Goal: Entertainment & Leisure: Consume media (video, audio)

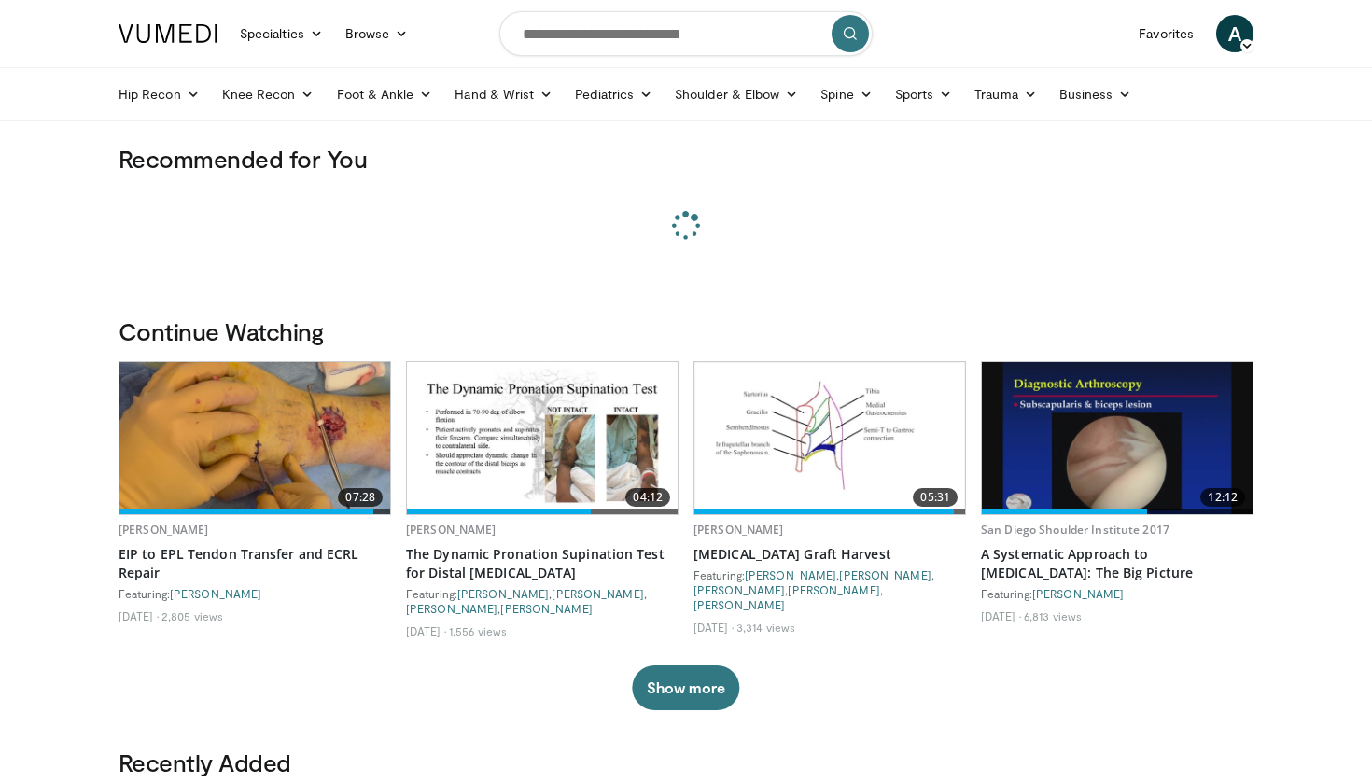
click at [1241, 45] on icon at bounding box center [1247, 45] width 13 height 13
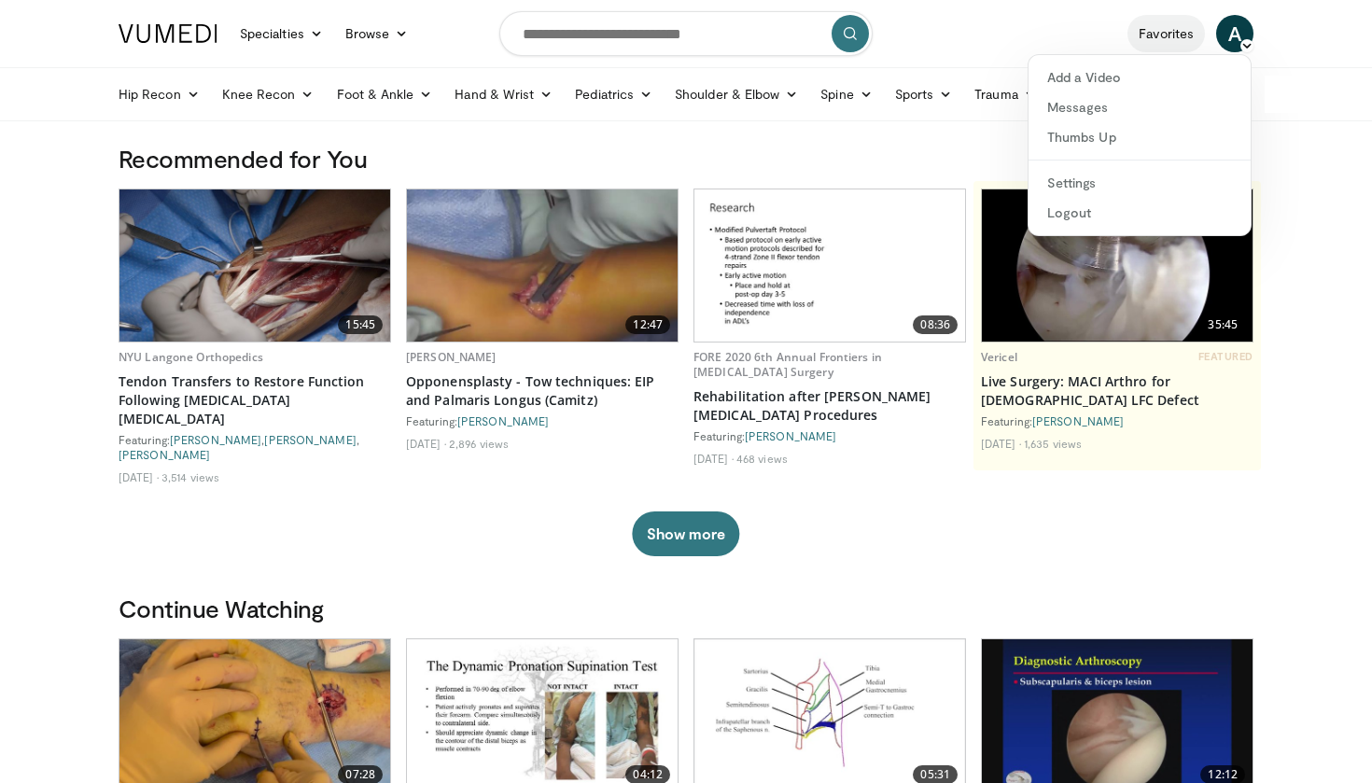
click at [1158, 34] on link "Favorites" at bounding box center [1166, 33] width 77 height 37
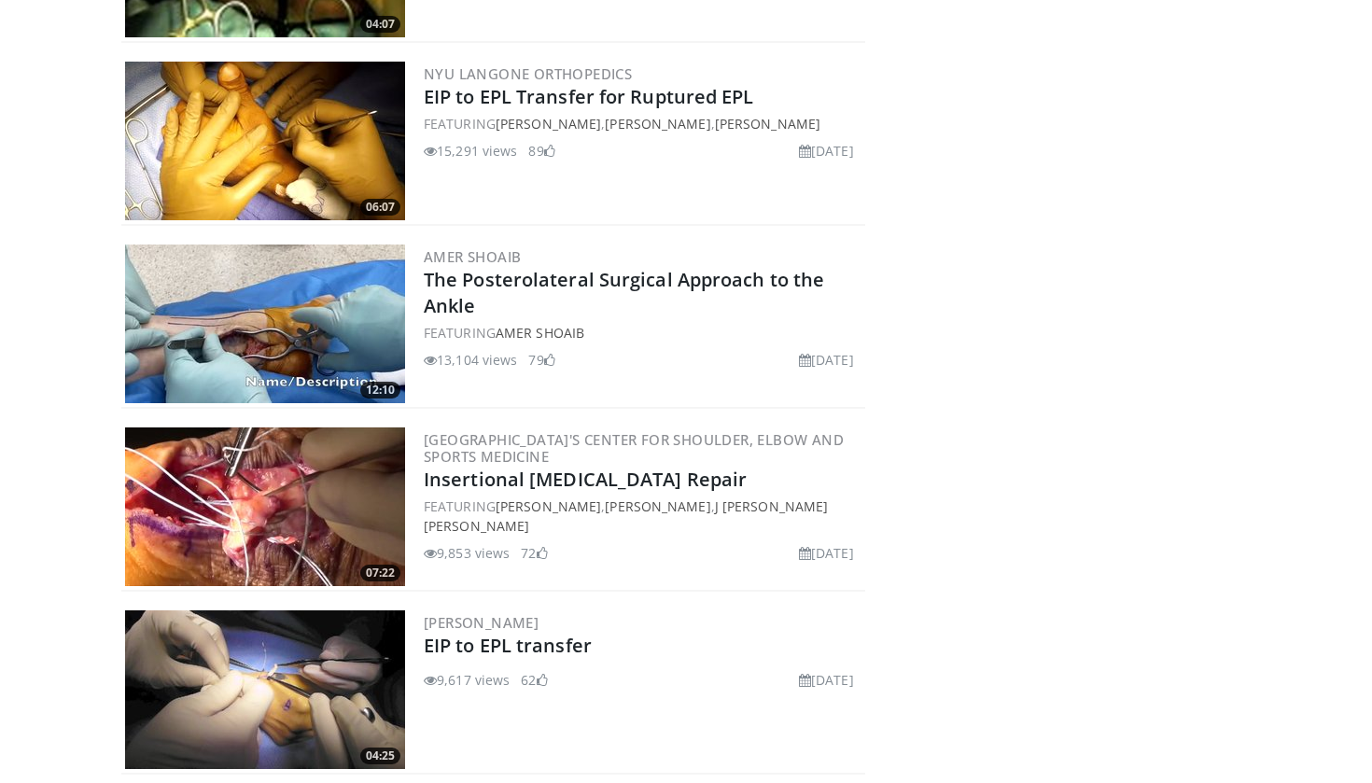
scroll to position [737, 0]
click at [289, 324] on img at bounding box center [265, 324] width 280 height 159
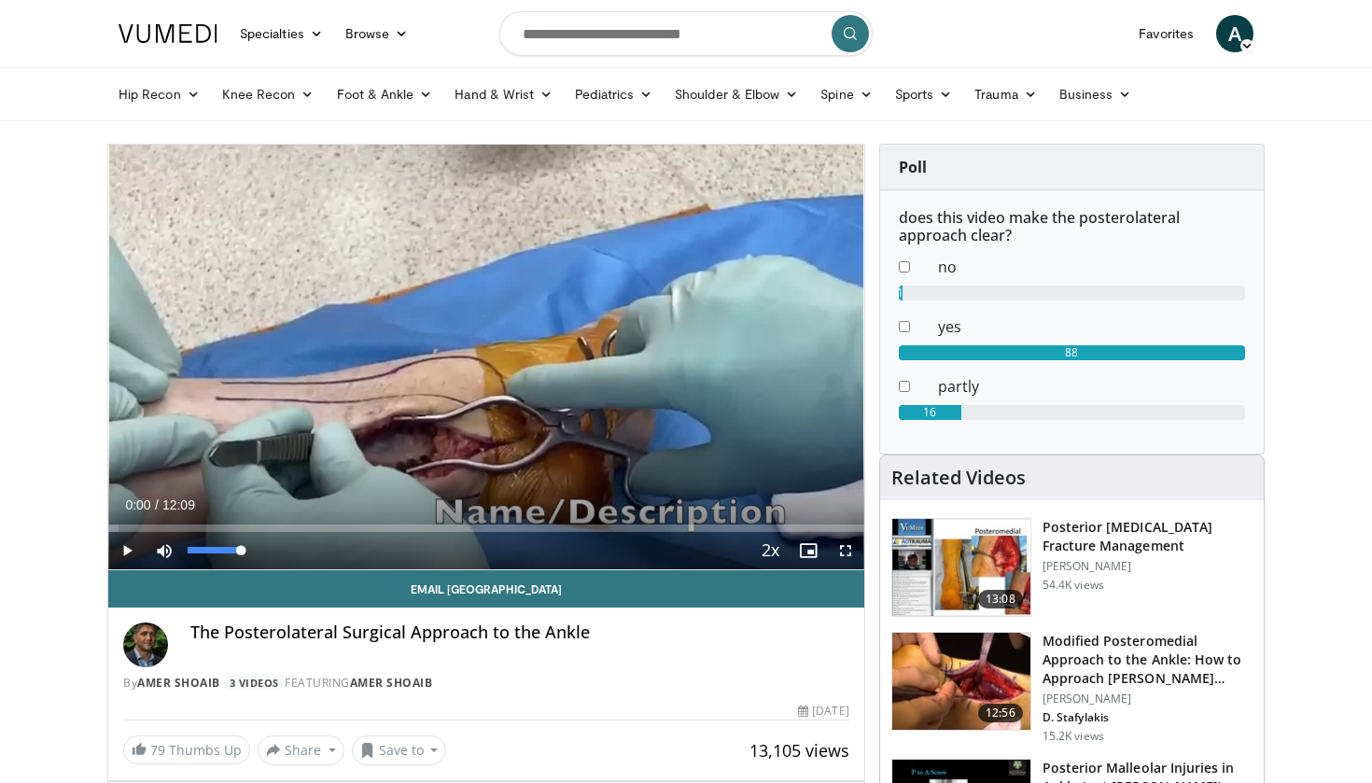
click at [163, 551] on span "Video Player" at bounding box center [164, 550] width 37 height 37
click at [120, 556] on span "Video Player" at bounding box center [126, 550] width 37 height 37
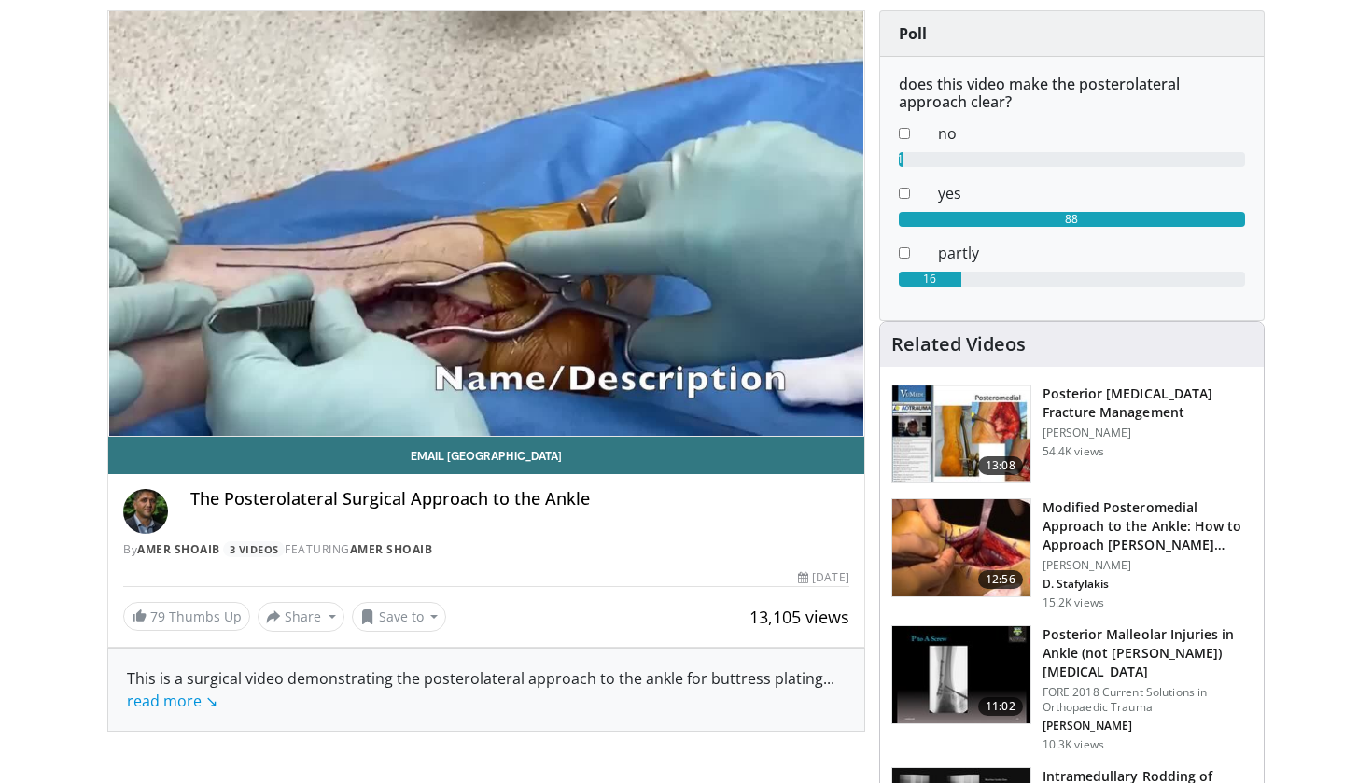
scroll to position [136, 0]
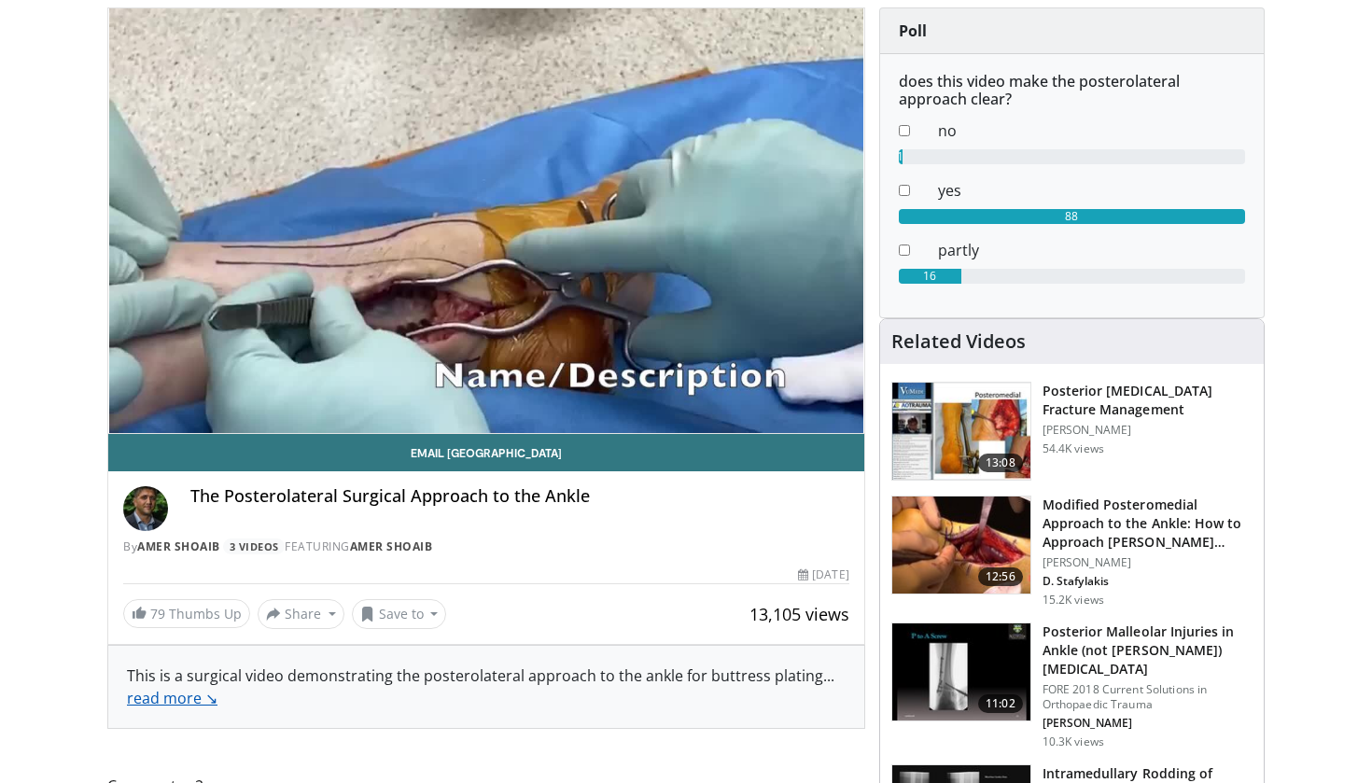
click at [215, 698] on link "read more ↘" at bounding box center [172, 698] width 91 height 21
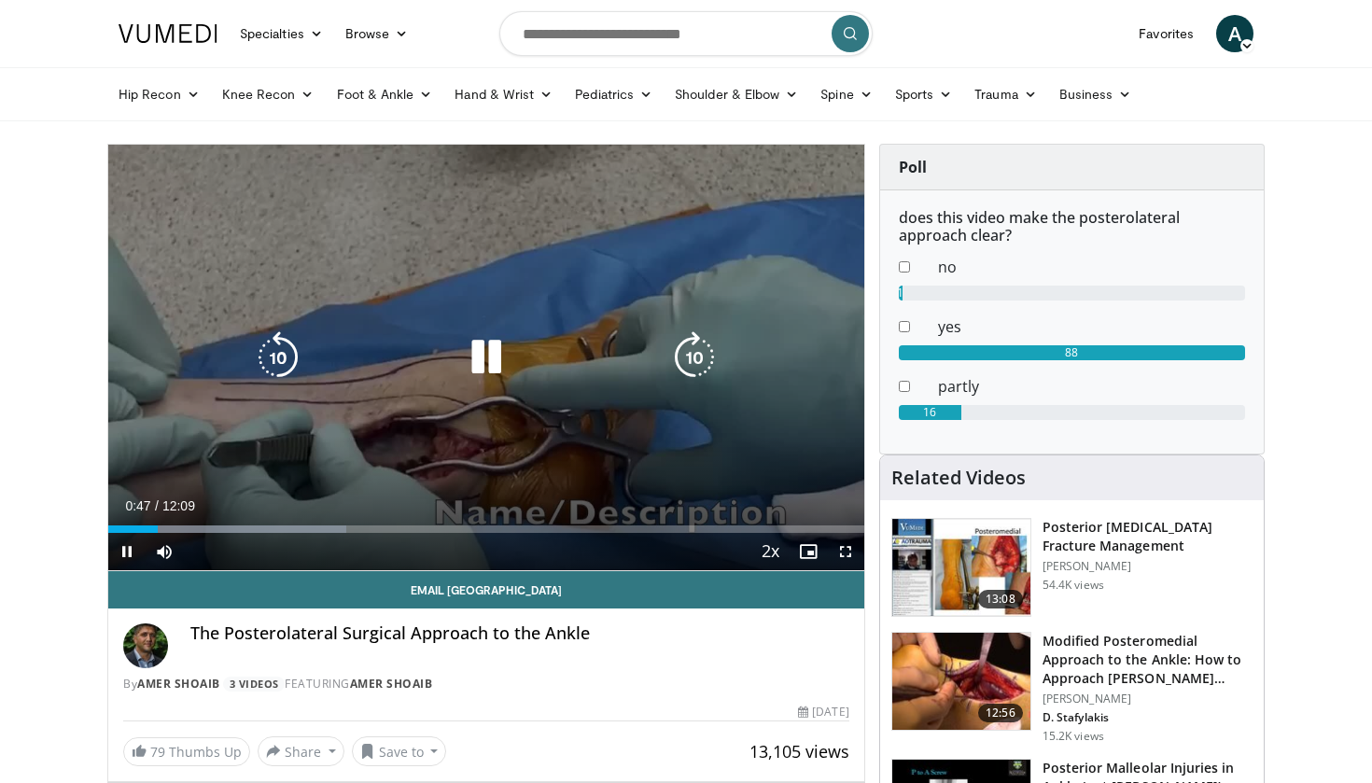
scroll to position [0, 0]
click at [655, 416] on div "10 seconds Tap to unmute" at bounding box center [486, 358] width 756 height 426
click at [499, 345] on icon "Video Player" at bounding box center [486, 357] width 52 height 52
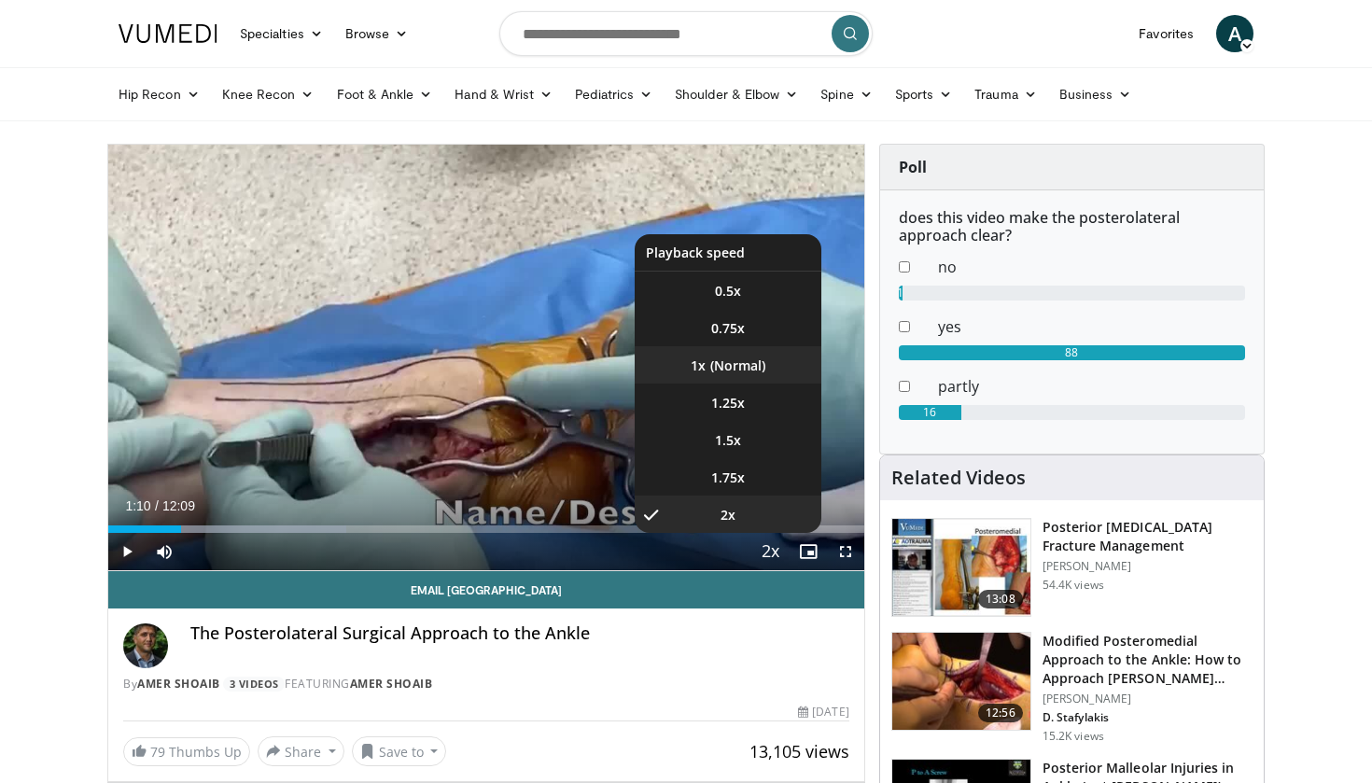
click at [718, 366] on li "1x" at bounding box center [728, 364] width 187 height 37
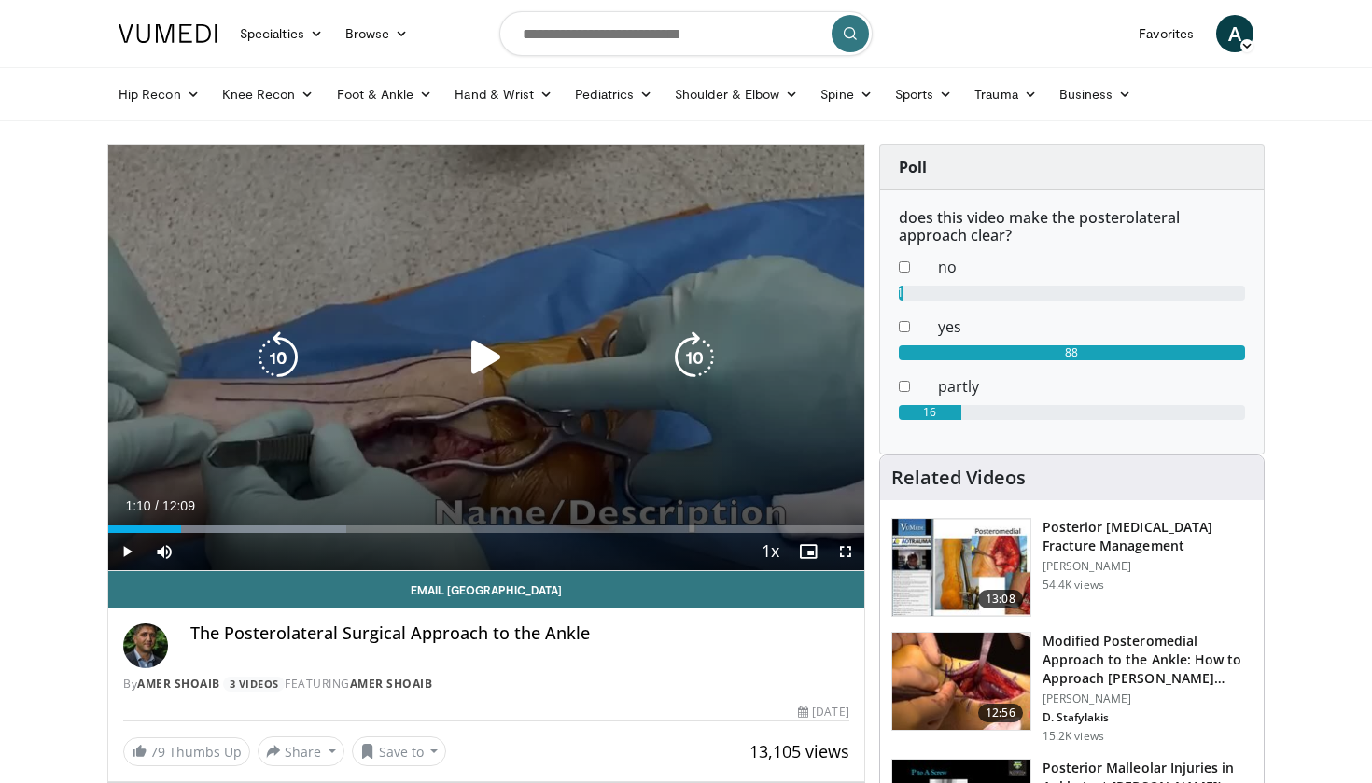
click at [770, 552] on button "Playback Rate" at bounding box center [771, 551] width 37 height 37
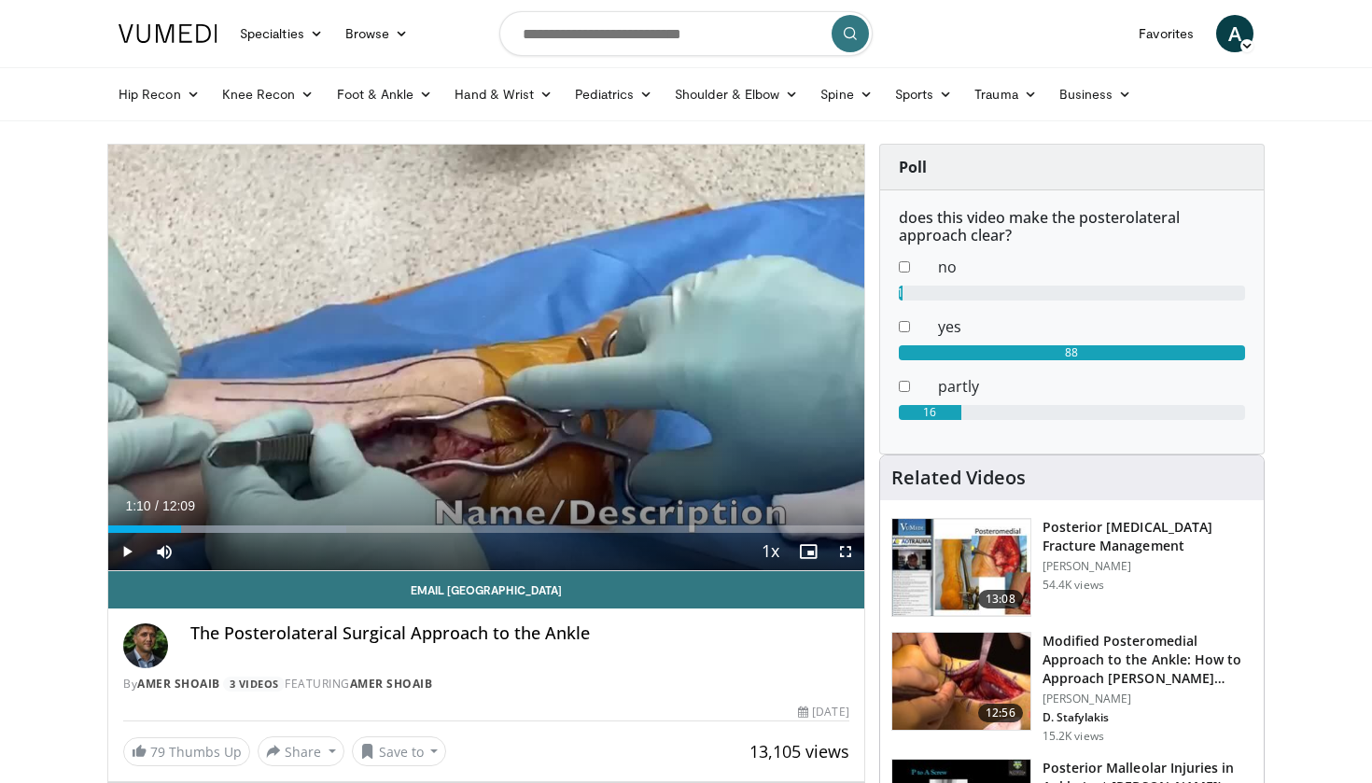
click at [127, 556] on span "Video Player" at bounding box center [126, 551] width 37 height 37
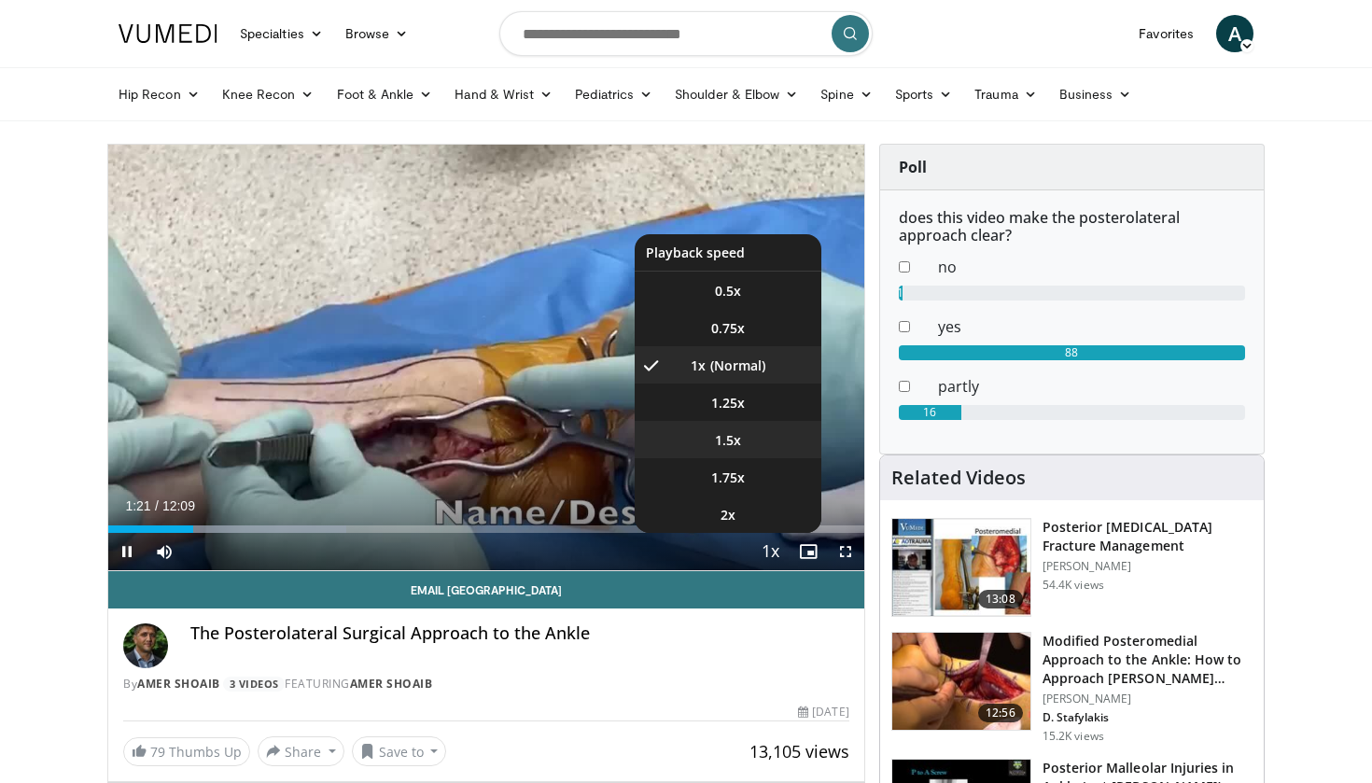
click at [735, 438] on video-js "**********" at bounding box center [486, 358] width 756 height 427
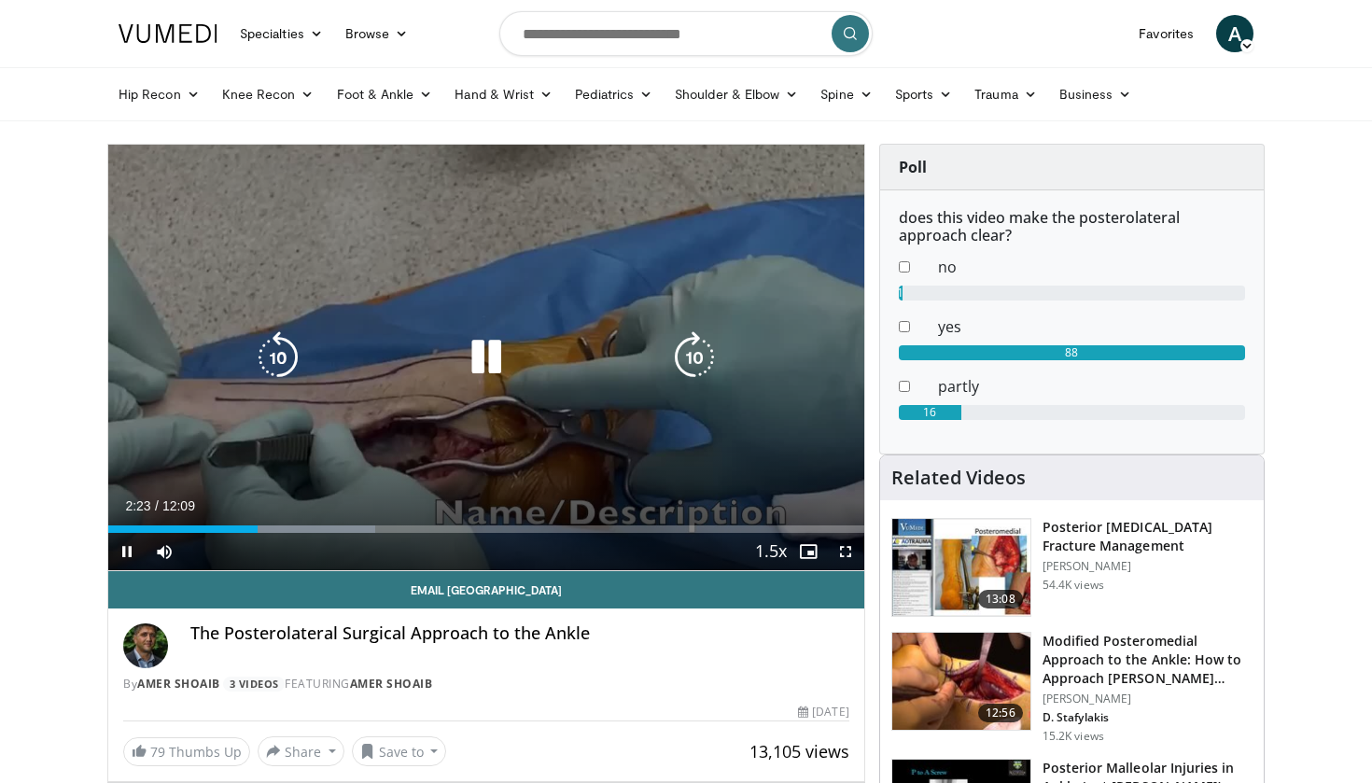
click at [770, 552] on button "Playback Rate" at bounding box center [771, 551] width 37 height 37
click at [501, 360] on icon "Video Player" at bounding box center [486, 357] width 52 height 52
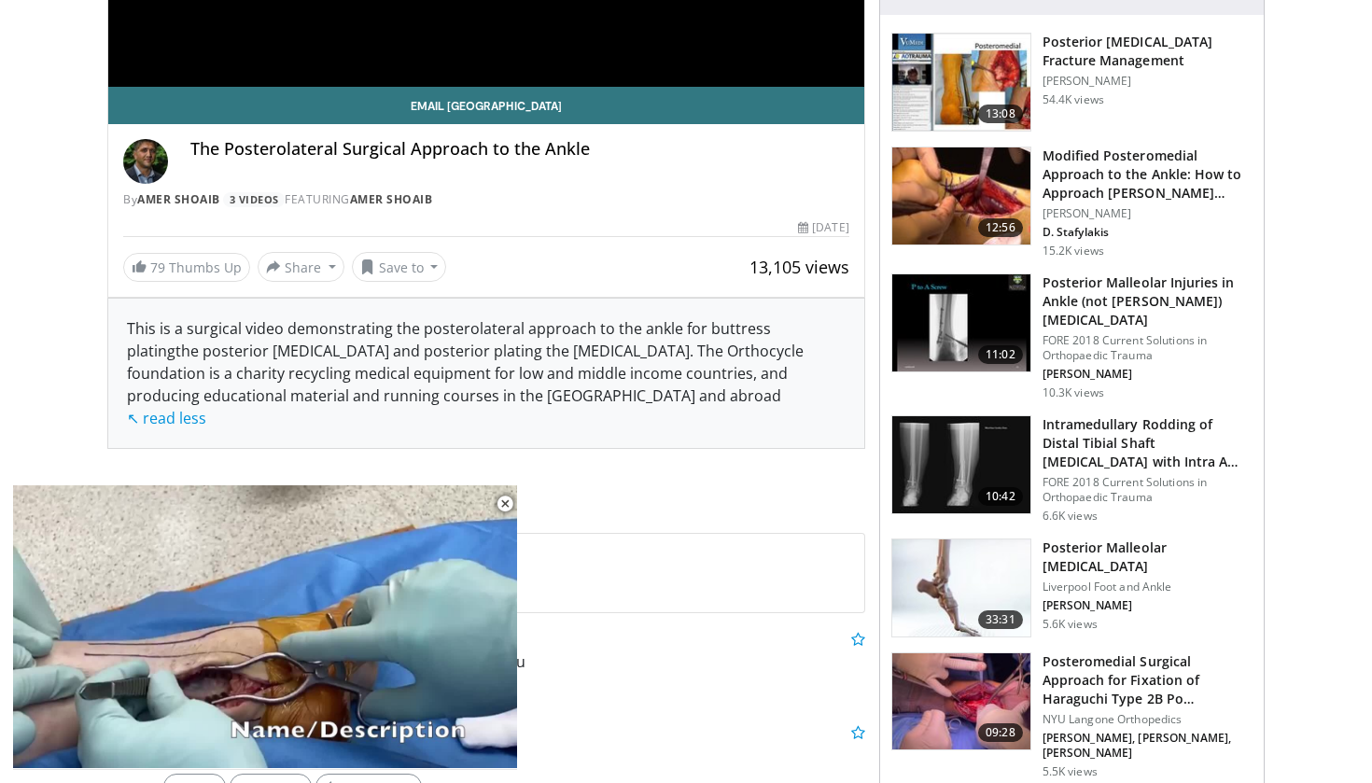
scroll to position [5, 0]
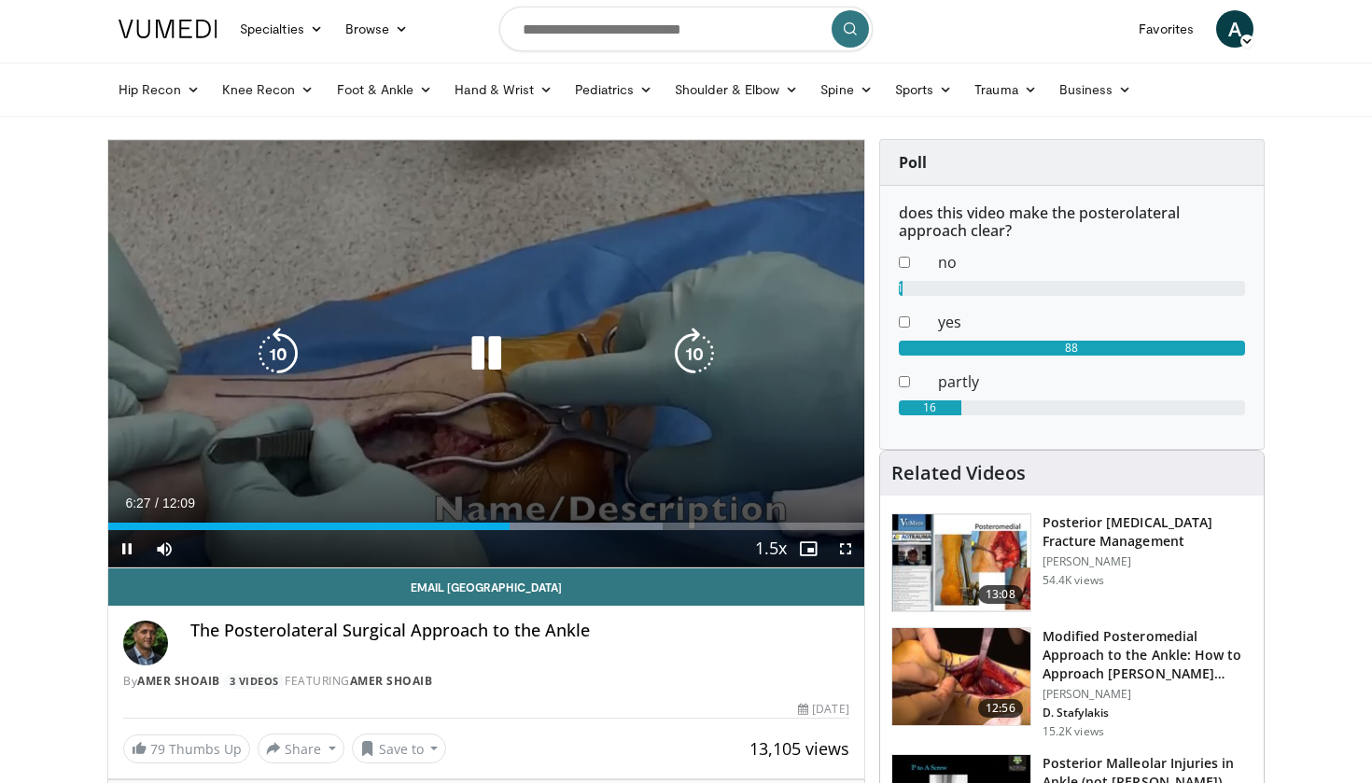
click at [486, 359] on icon "Video Player" at bounding box center [486, 354] width 52 height 52
